Goal: Task Accomplishment & Management: Use online tool/utility

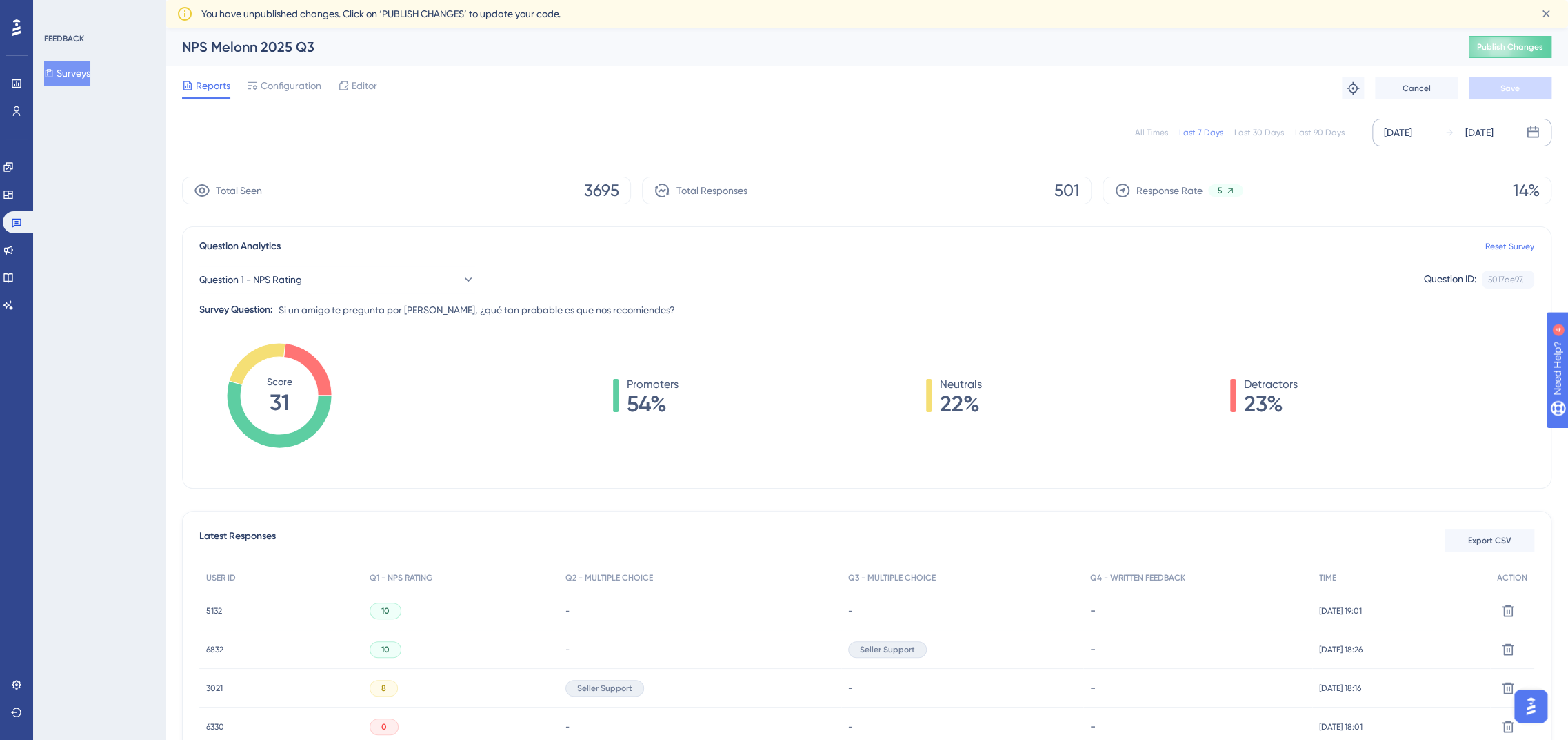
click at [1404, 131] on div "Aug 28 2025" at bounding box center [1398, 132] width 28 height 16
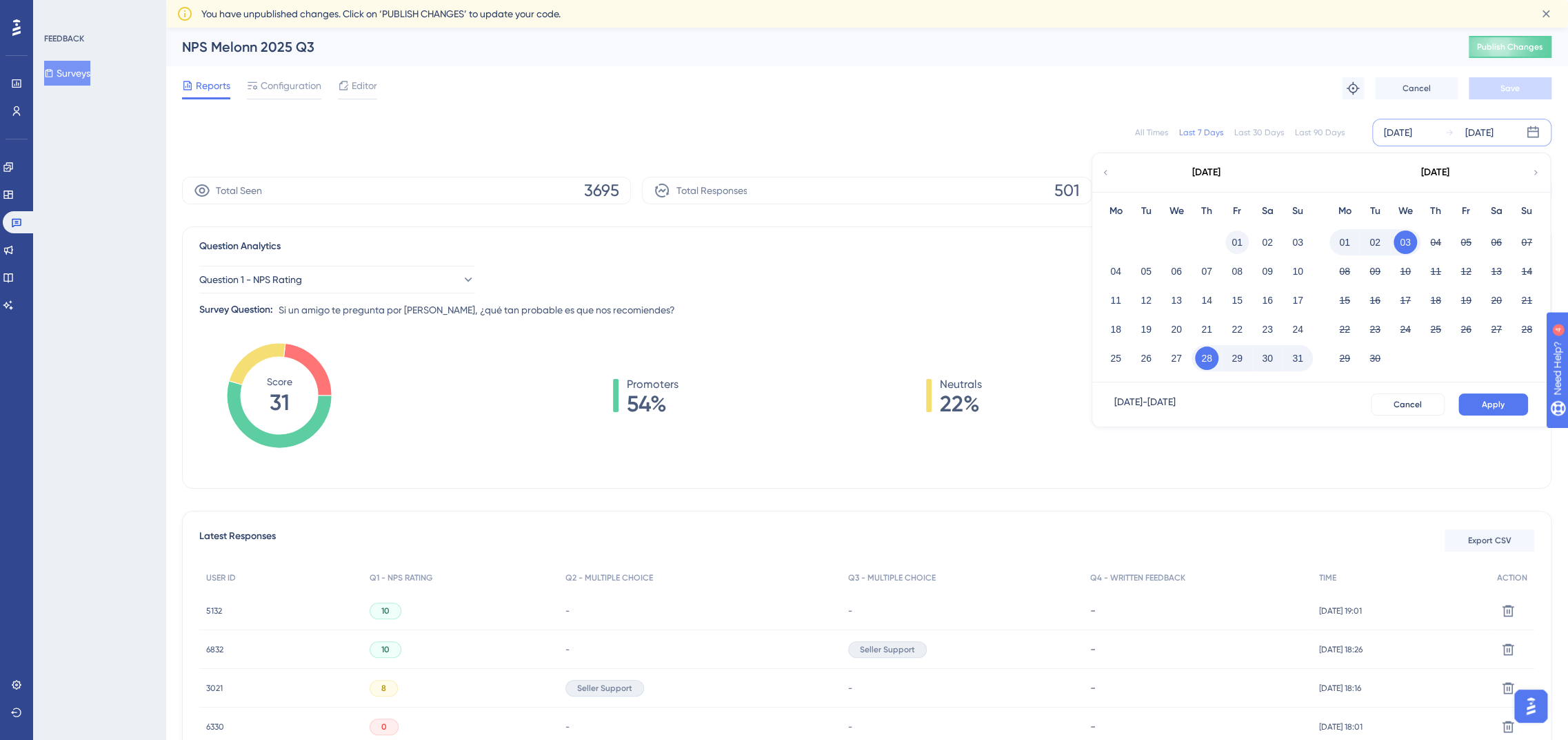
click at [1233, 238] on button "01" at bounding box center [1237, 242] width 23 height 23
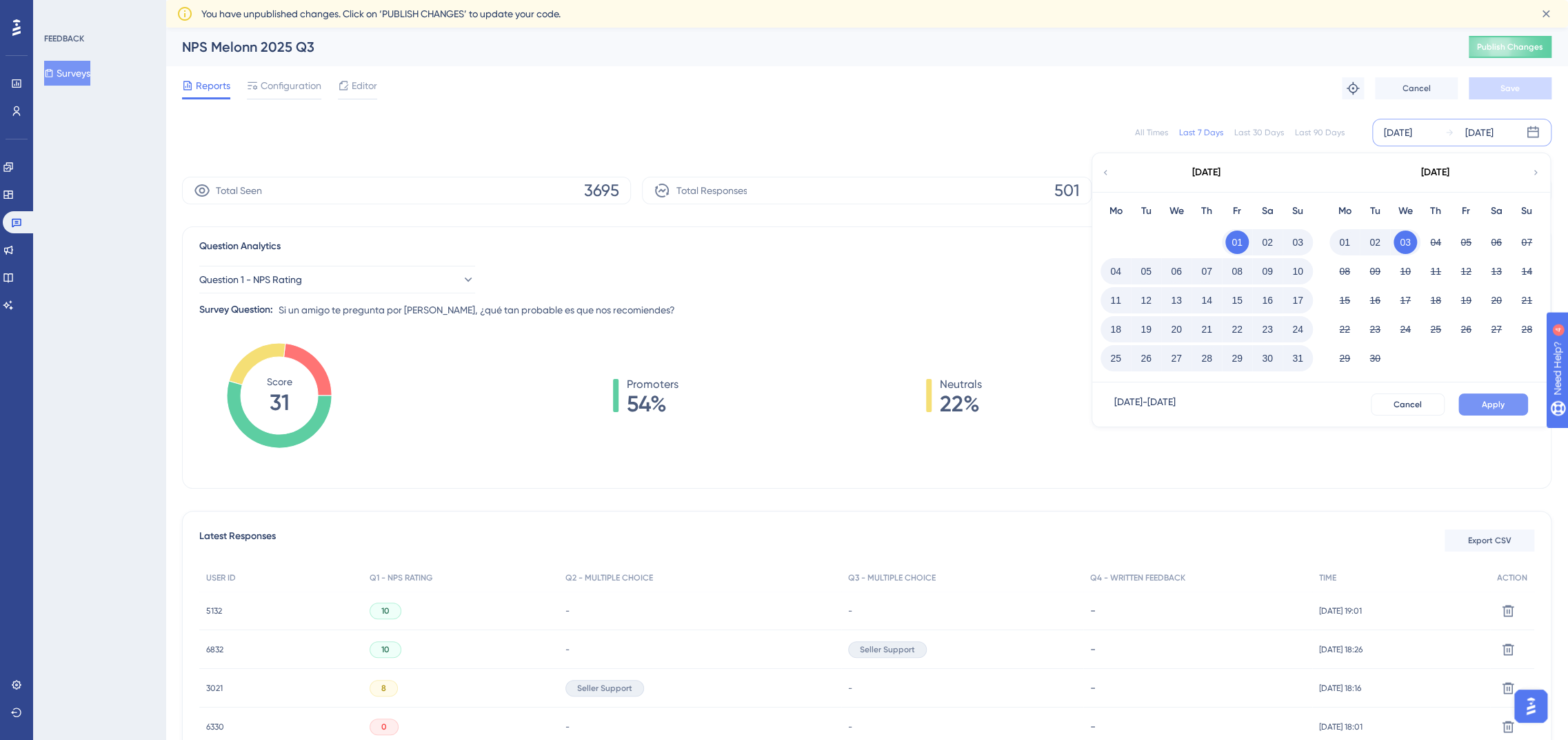
click at [1496, 411] on button "Apply" at bounding box center [1493, 404] width 70 height 22
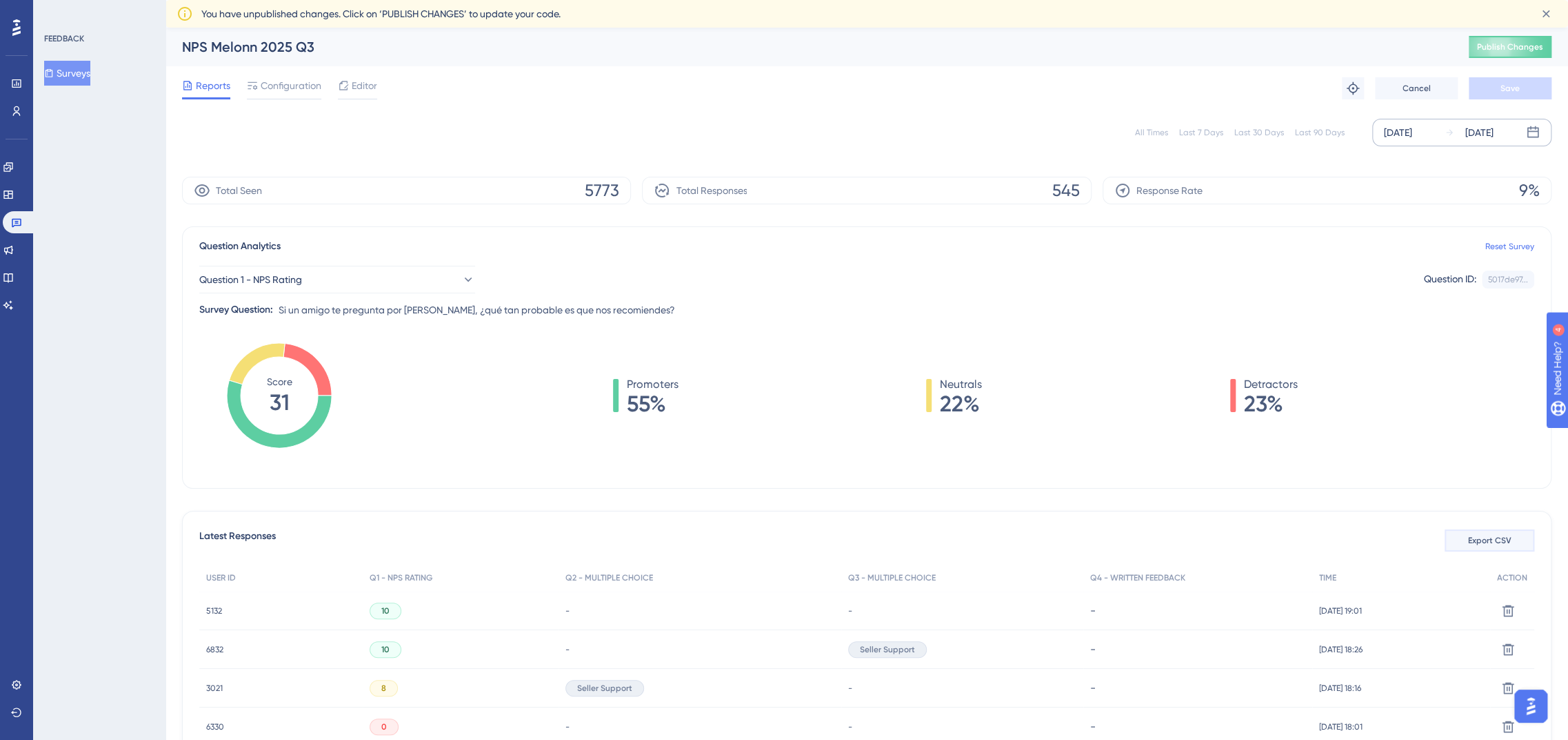
click at [1468, 534] on button "Export CSV" at bounding box center [1490, 540] width 89 height 22
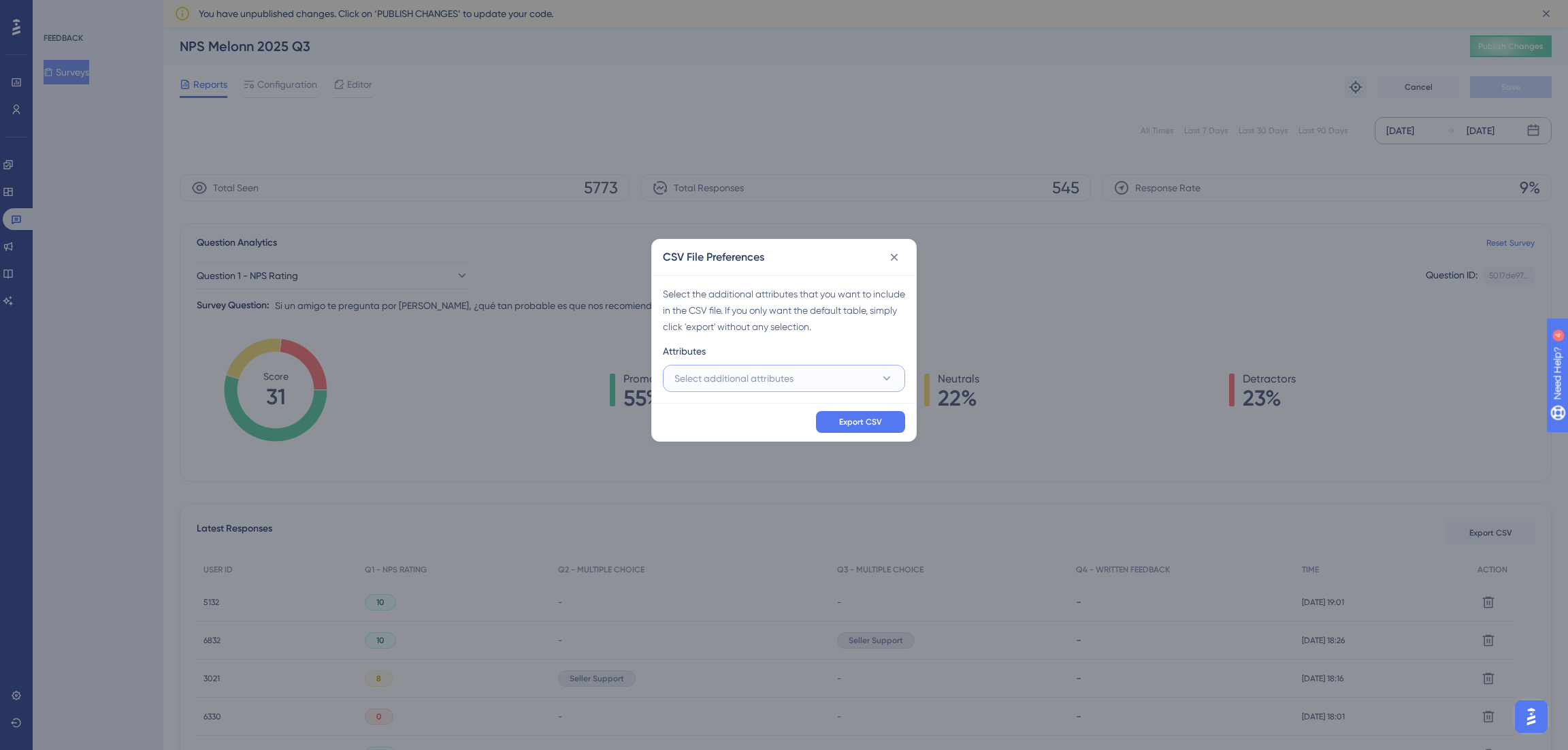
click at [744, 372] on span "Select additional attributes" at bounding box center [734, 378] width 119 height 16
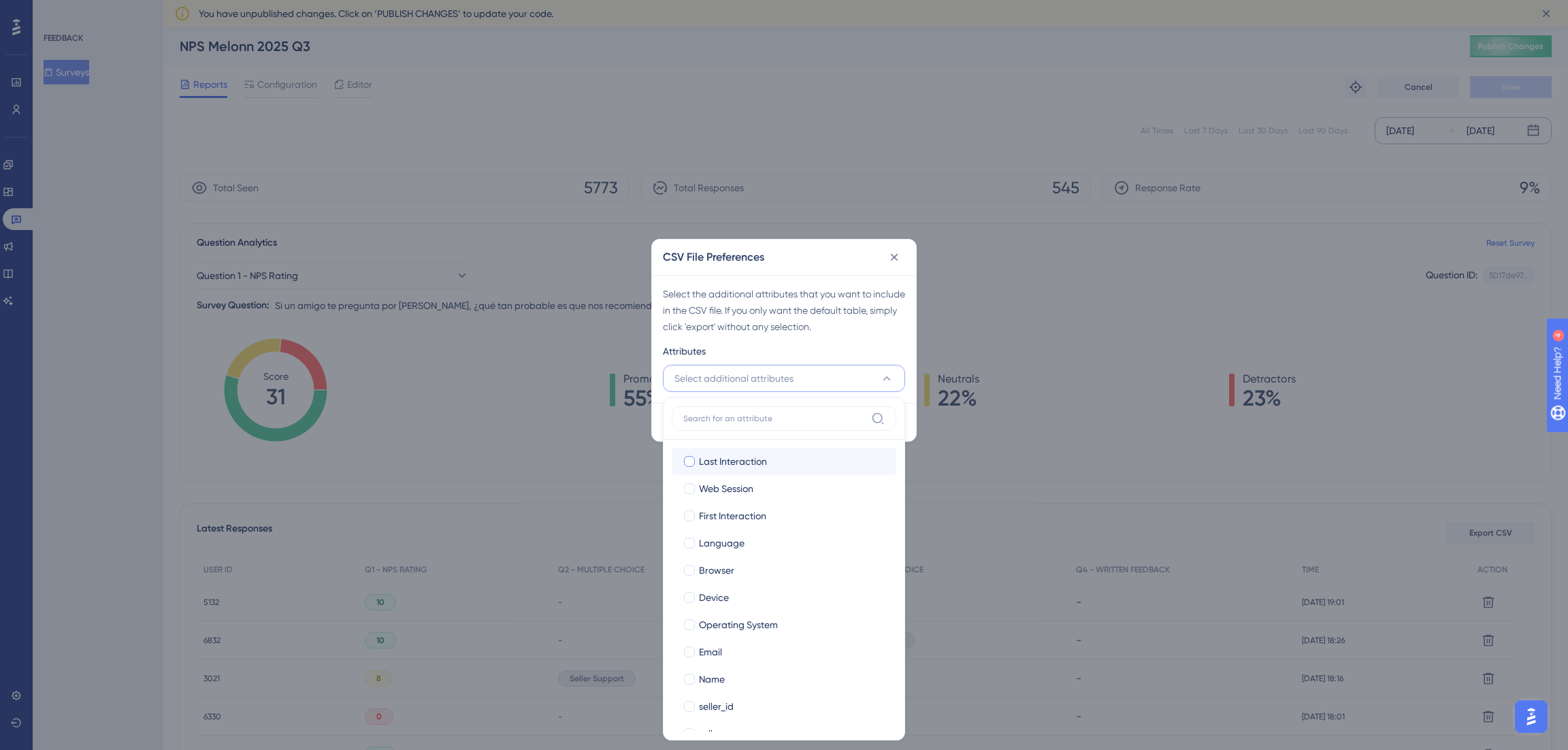
click at [720, 462] on span "Last Interaction" at bounding box center [733, 461] width 68 height 16
checkbox input "true"
click at [717, 485] on span "Web Session" at bounding box center [726, 488] width 54 height 16
checkbox input "true"
click at [715, 513] on span "First Interaction" at bounding box center [732, 515] width 67 height 16
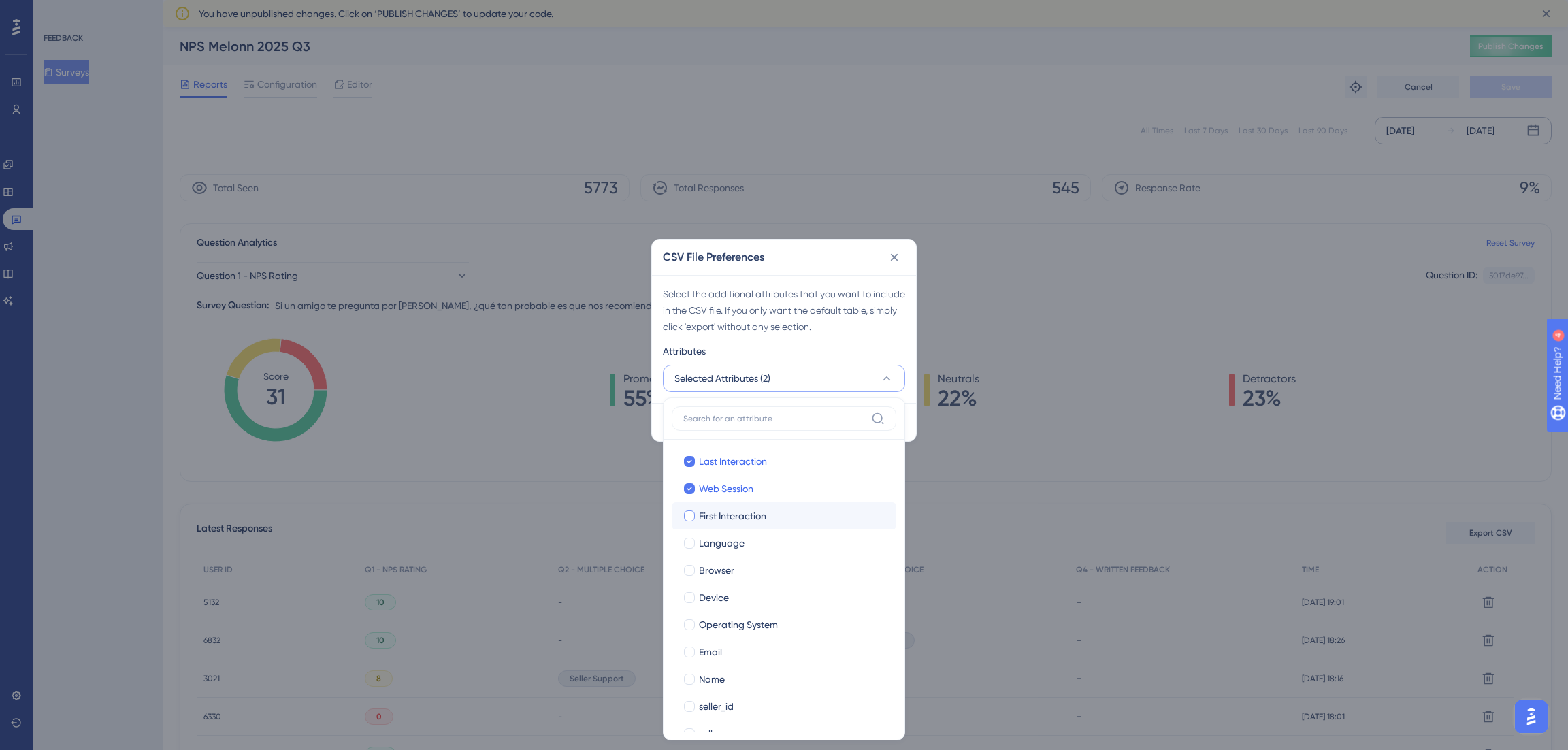
checkbox input "true"
click at [711, 543] on span "Language" at bounding box center [722, 542] width 46 height 16
checkbox input "true"
click at [707, 572] on span "Browser" at bounding box center [717, 569] width 36 height 16
checkbox input "true"
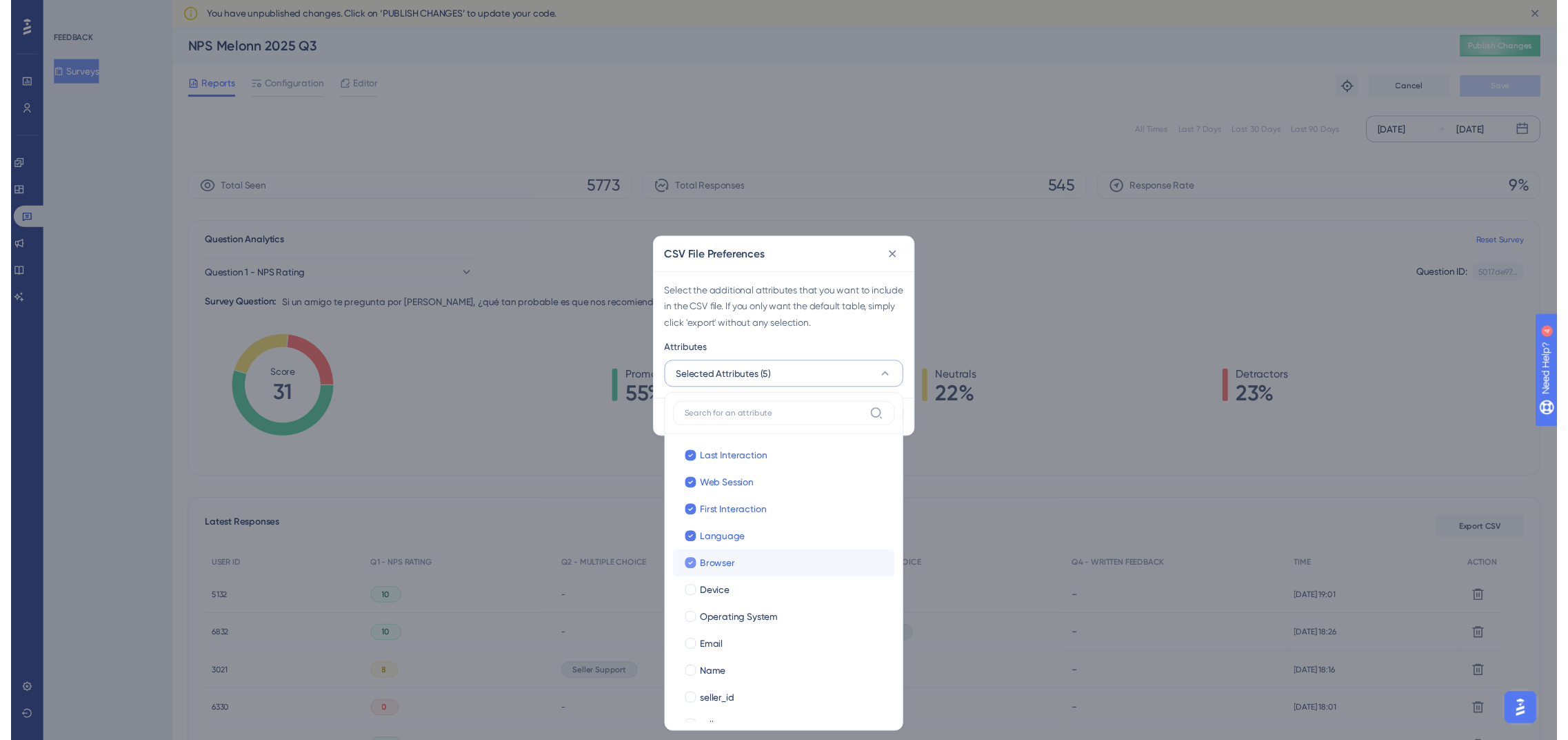
scroll to position [51, 0]
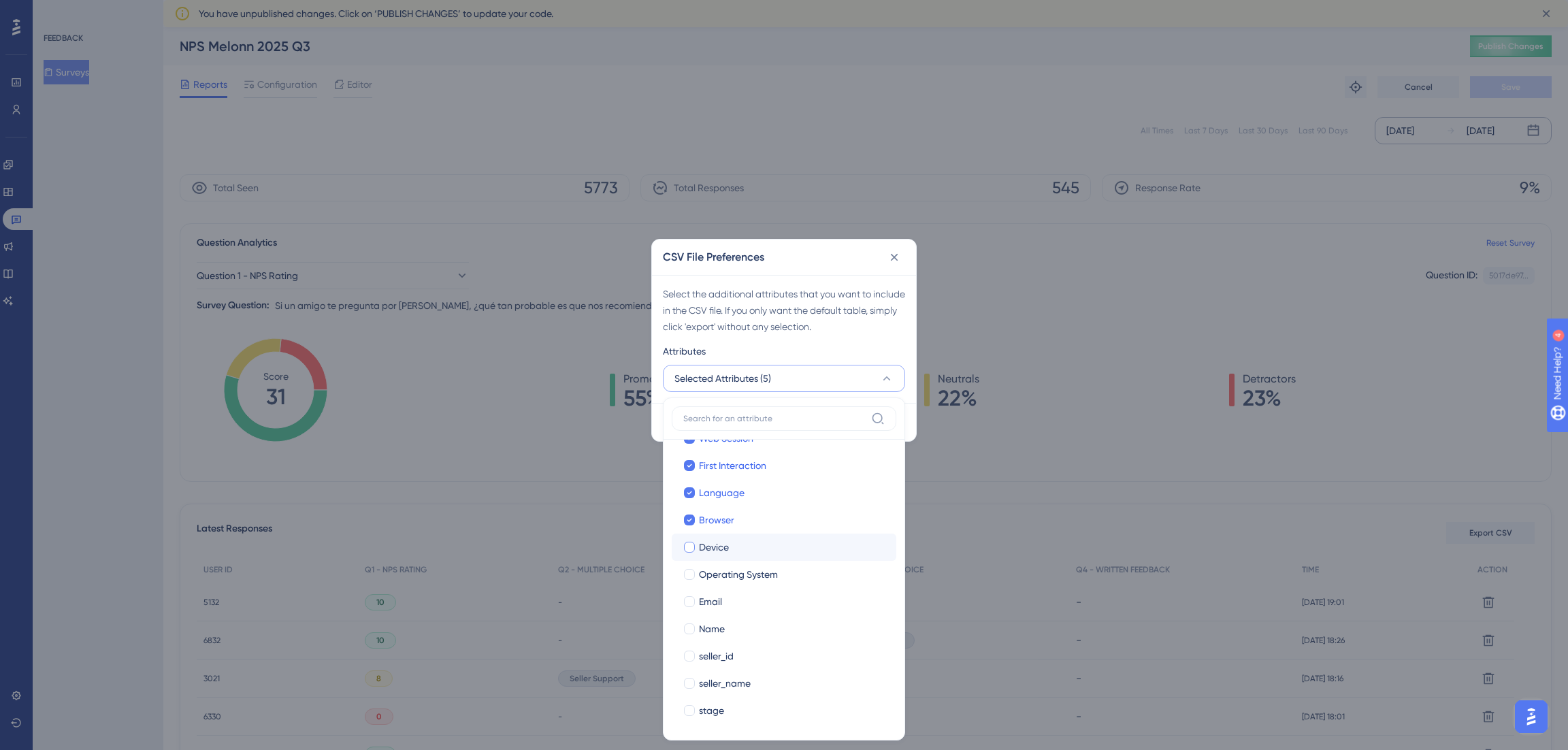
click at [708, 543] on span "Device" at bounding box center [713, 546] width 30 height 16
checkbox input "true"
click at [708, 561] on label "Operating System Operating System" at bounding box center [784, 574] width 225 height 27
click at [690, 624] on input "Operating System" at bounding box center [689, 624] width 1 height 1
click at [704, 610] on label "Email Email" at bounding box center [784, 602] width 225 height 27
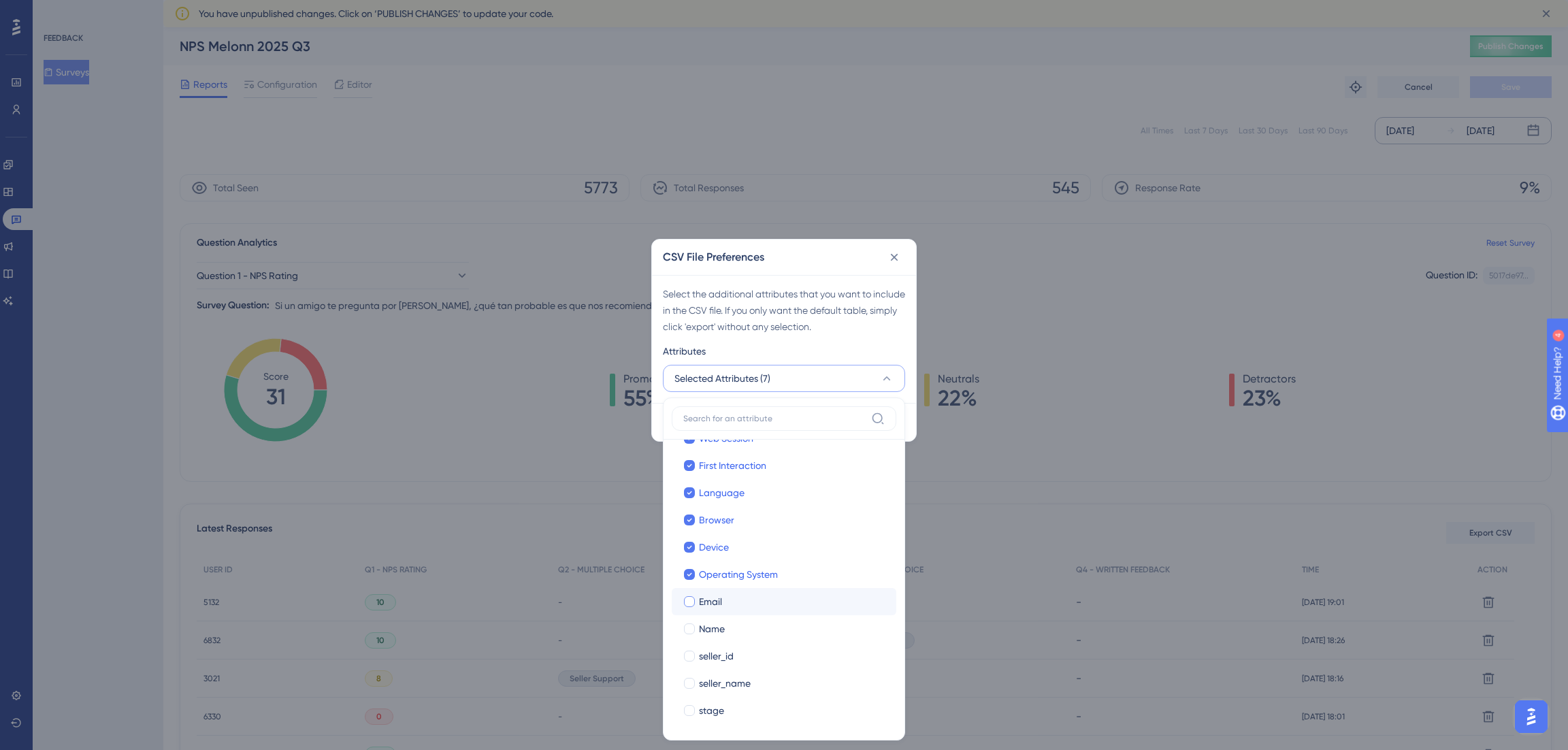
click at [690, 652] on input "Email" at bounding box center [689, 652] width 1 height 1
checkbox input "true"
click at [703, 626] on span "Name" at bounding box center [711, 628] width 25 height 16
checkbox input "true"
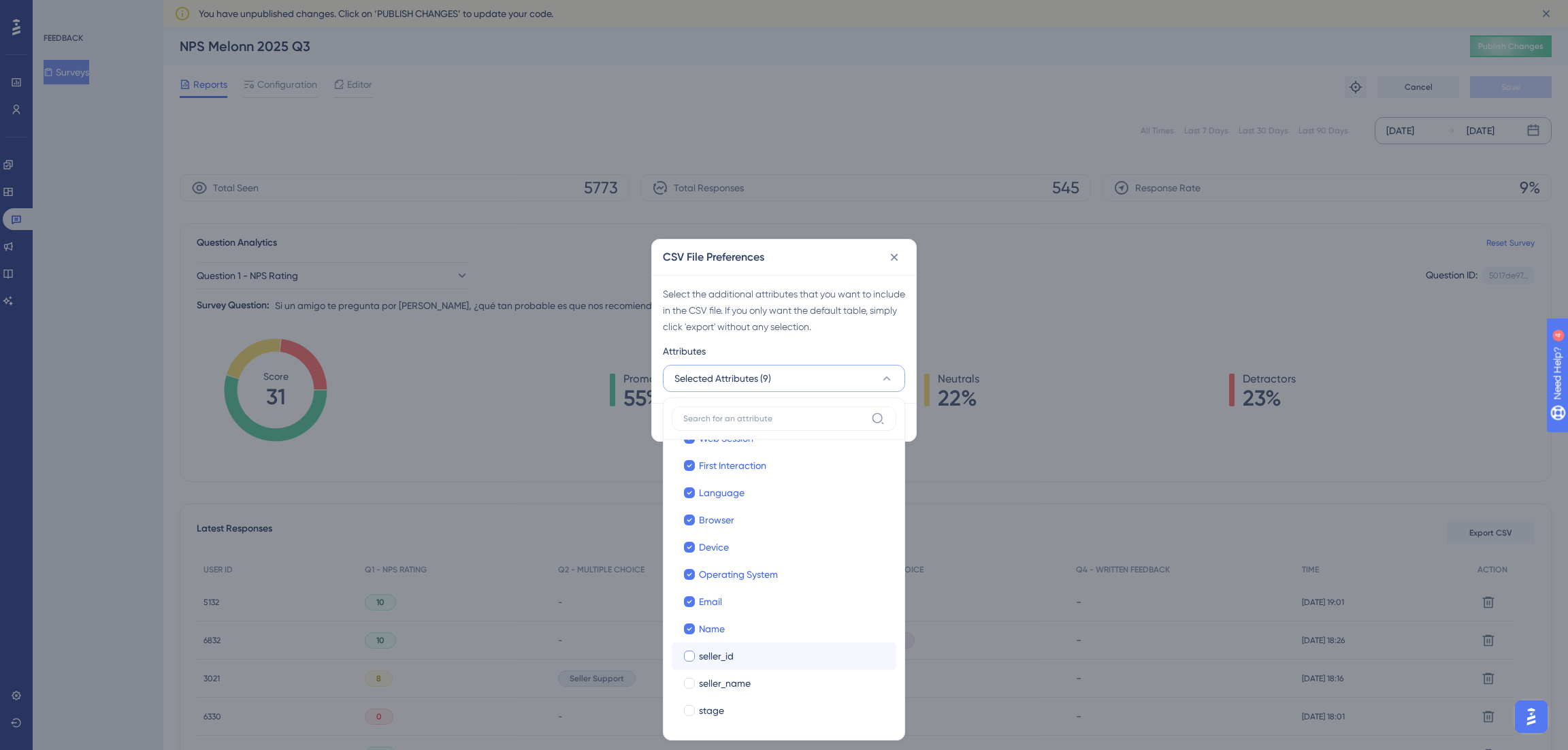
click at [703, 657] on span "seller_id" at bounding box center [716, 655] width 35 height 16
checkbox input "true"
click at [700, 690] on span "seller_name" at bounding box center [724, 682] width 52 height 16
checkbox input "true"
click at [700, 702] on span "stage" at bounding box center [711, 709] width 25 height 16
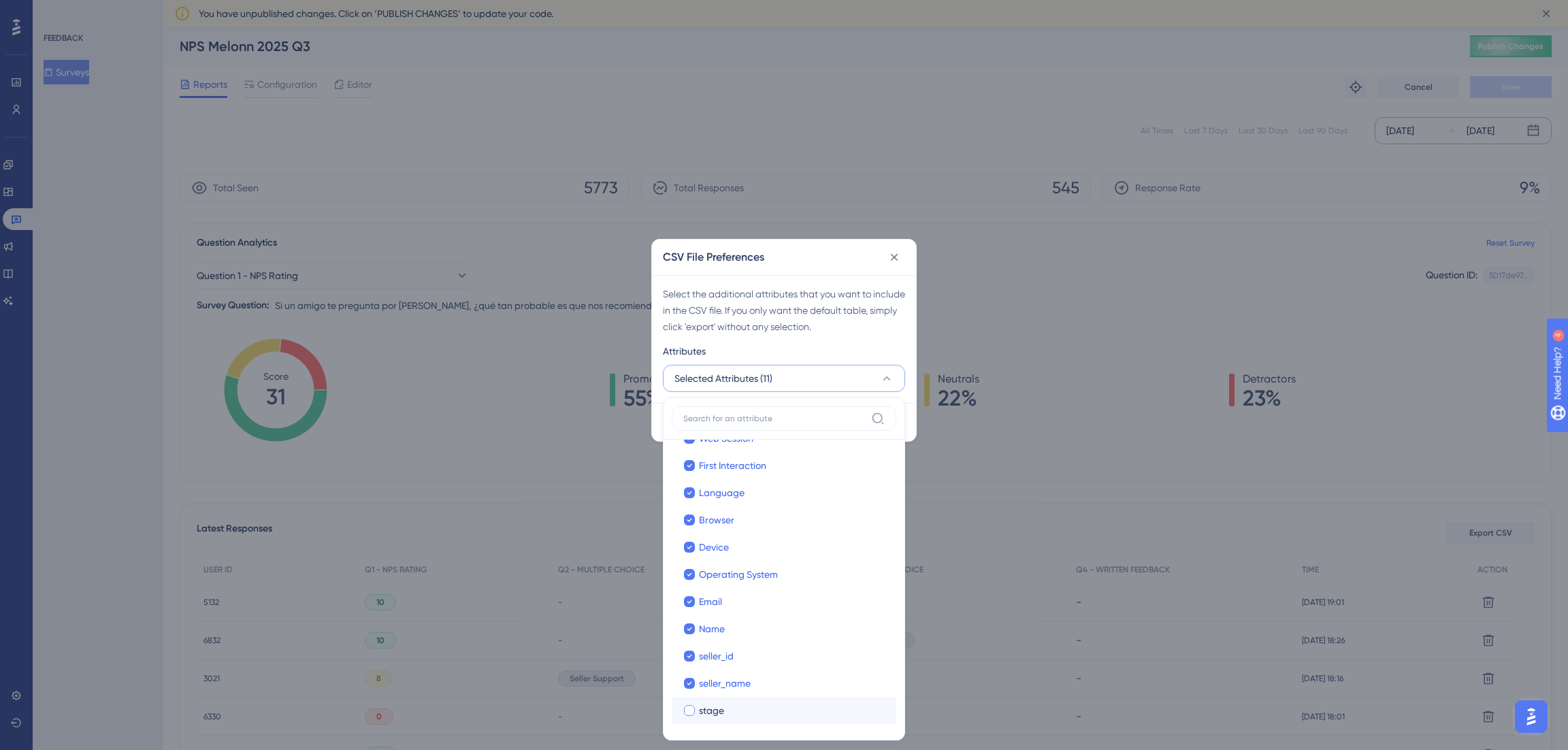
checkbox input "true"
click at [825, 297] on div "Select the additional attributes that you want to include in the CSV file. If y…" at bounding box center [784, 311] width 242 height 49
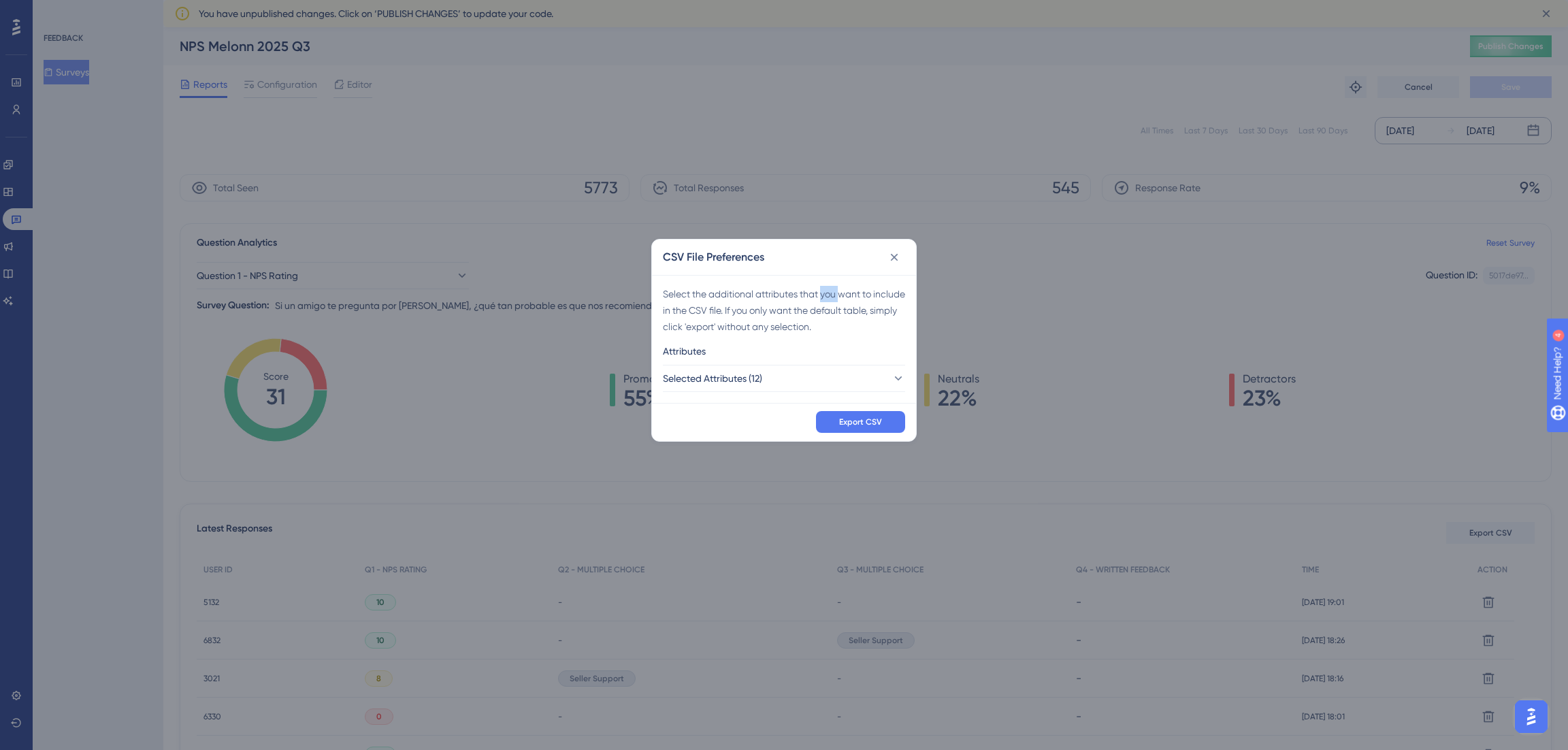
click at [825, 297] on div "Select the additional attributes that you want to include in the CSV file. If y…" at bounding box center [784, 311] width 242 height 49
click at [846, 428] on button "Export CSV" at bounding box center [860, 422] width 89 height 22
